Goal: Task Accomplishment & Management: Use online tool/utility

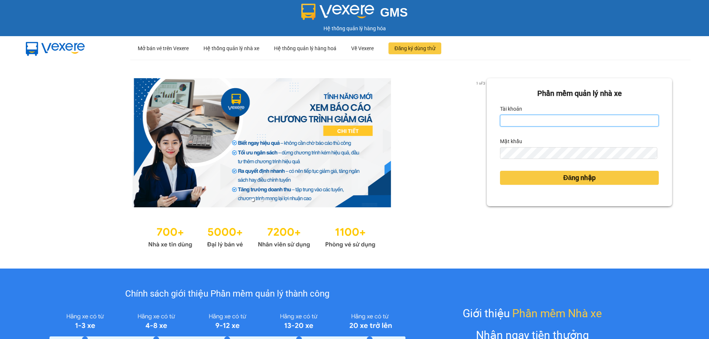
click at [570, 121] on input "Tài khoản" at bounding box center [579, 121] width 159 height 12
type input "hoangdinhlieu.apq"
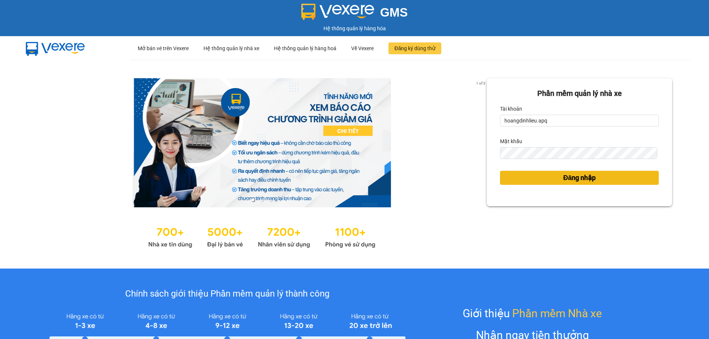
click at [593, 179] on button "Đăng nhập" at bounding box center [579, 178] width 159 height 14
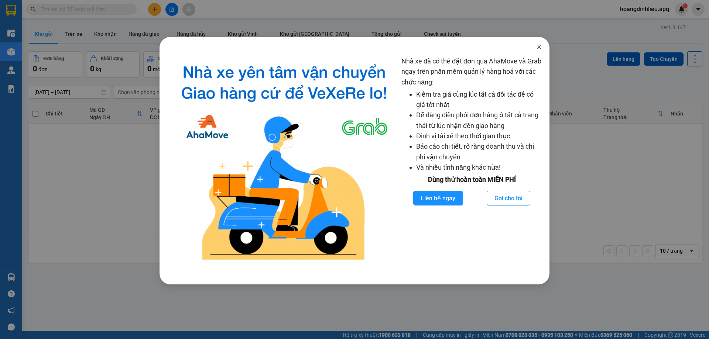
click at [540, 47] on icon "close" at bounding box center [539, 47] width 6 height 6
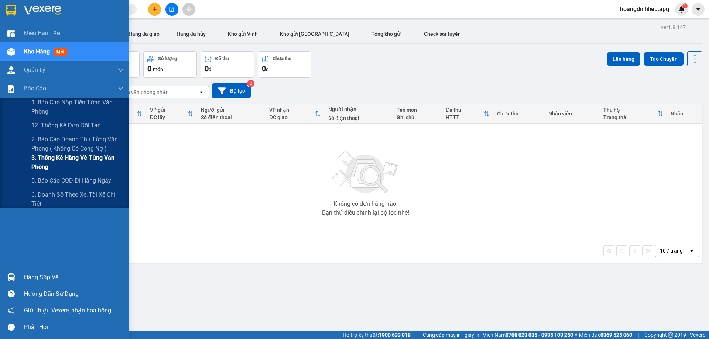
click at [50, 161] on span "3. Thống kê hàng về từng văn phòng" at bounding box center [77, 162] width 92 height 18
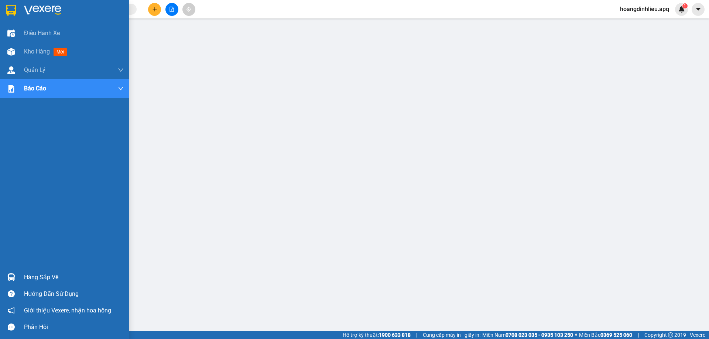
click at [51, 278] on div "Hàng sắp về" at bounding box center [74, 277] width 100 height 11
